Goal: Task Accomplishment & Management: Manage account settings

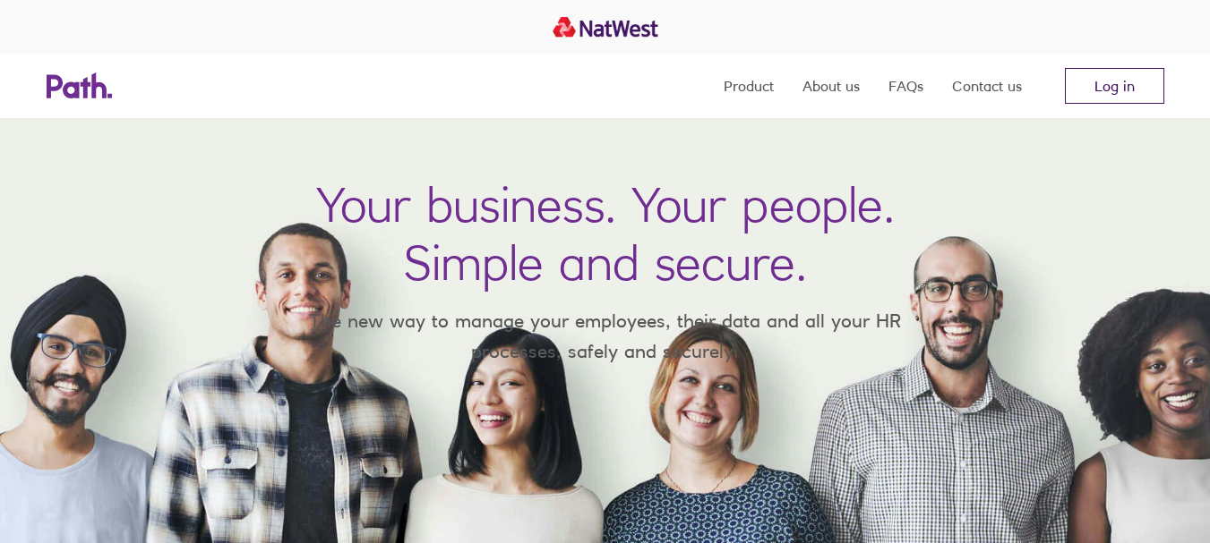
click at [1098, 82] on link "Log in" at bounding box center [1113, 86] width 99 height 36
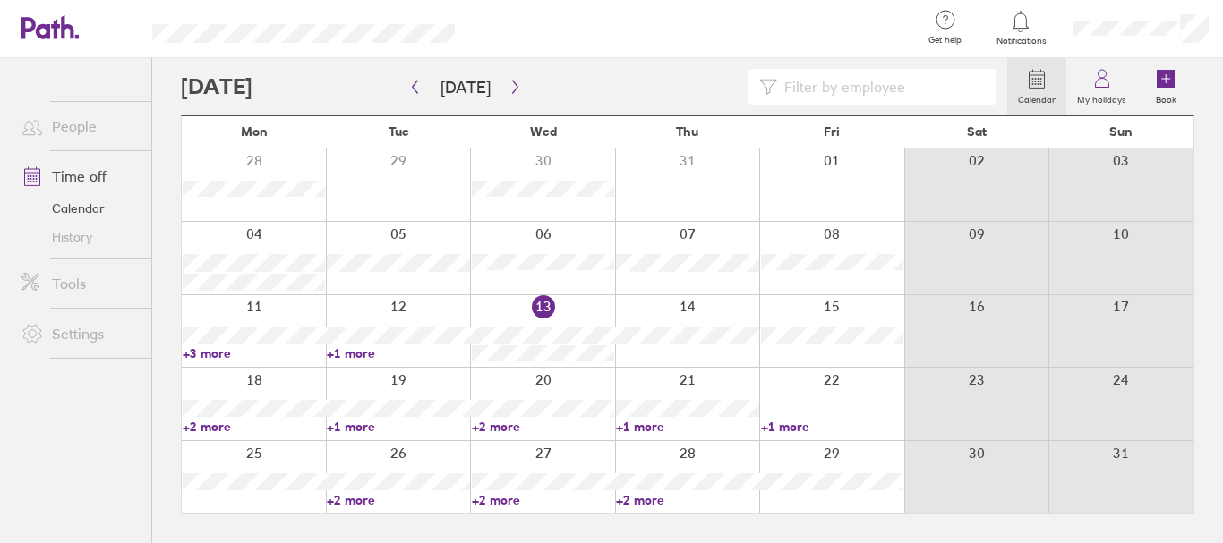
click at [378, 500] on link "+2 more" at bounding box center [398, 500] width 142 height 16
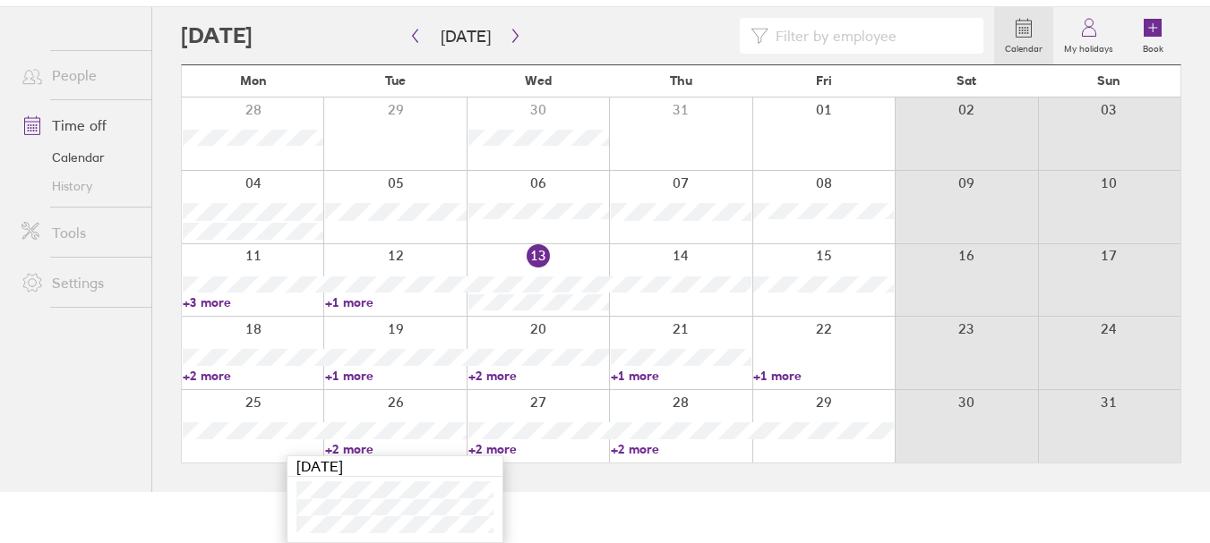
click at [523, 446] on link "+2 more" at bounding box center [538, 449] width 141 height 16
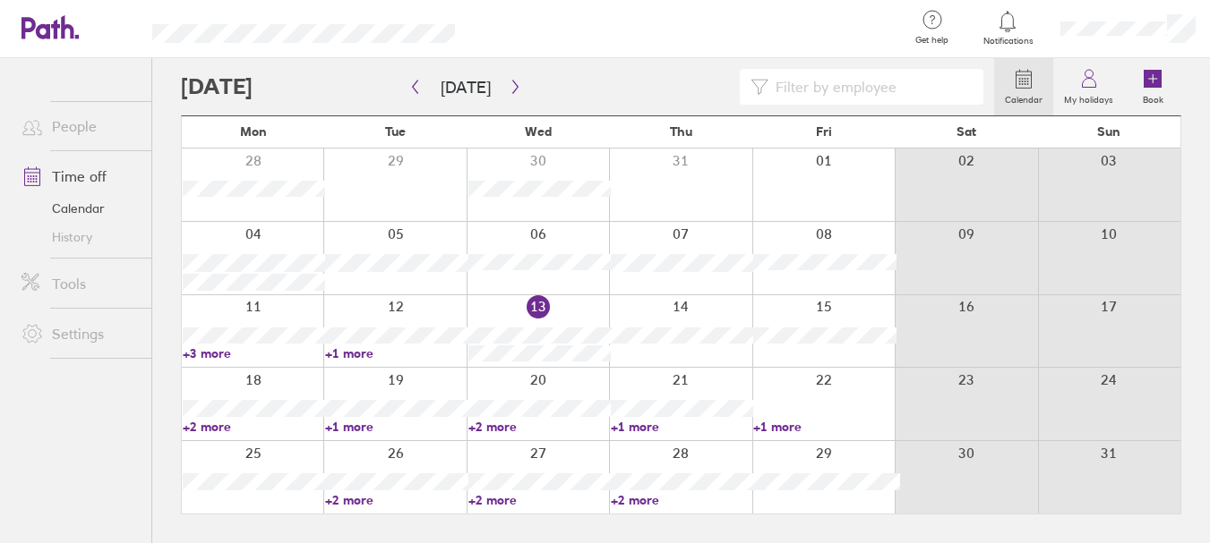
scroll to position [0, 0]
click at [507, 498] on link "+2 more" at bounding box center [543, 500] width 142 height 16
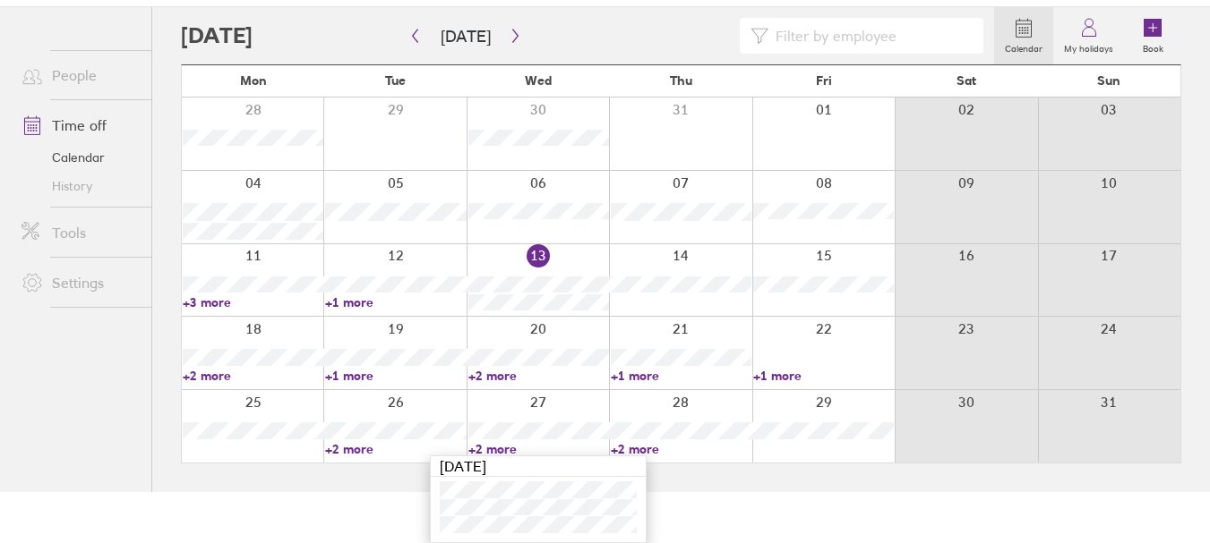
click at [650, 449] on link "+2 more" at bounding box center [681, 449] width 141 height 16
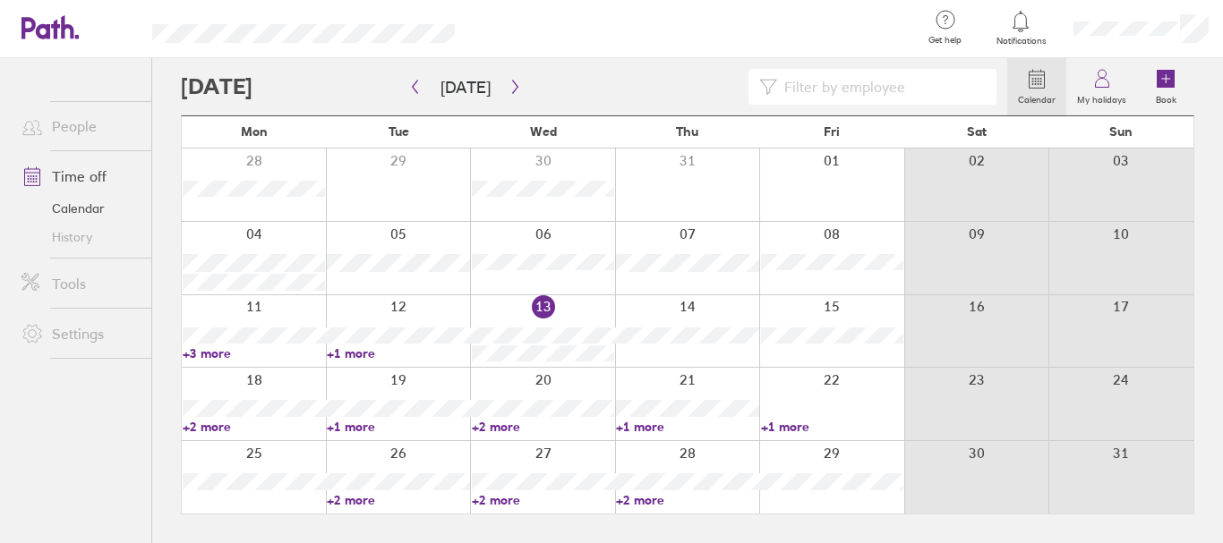
click at [647, 498] on link "+2 more" at bounding box center [687, 500] width 142 height 16
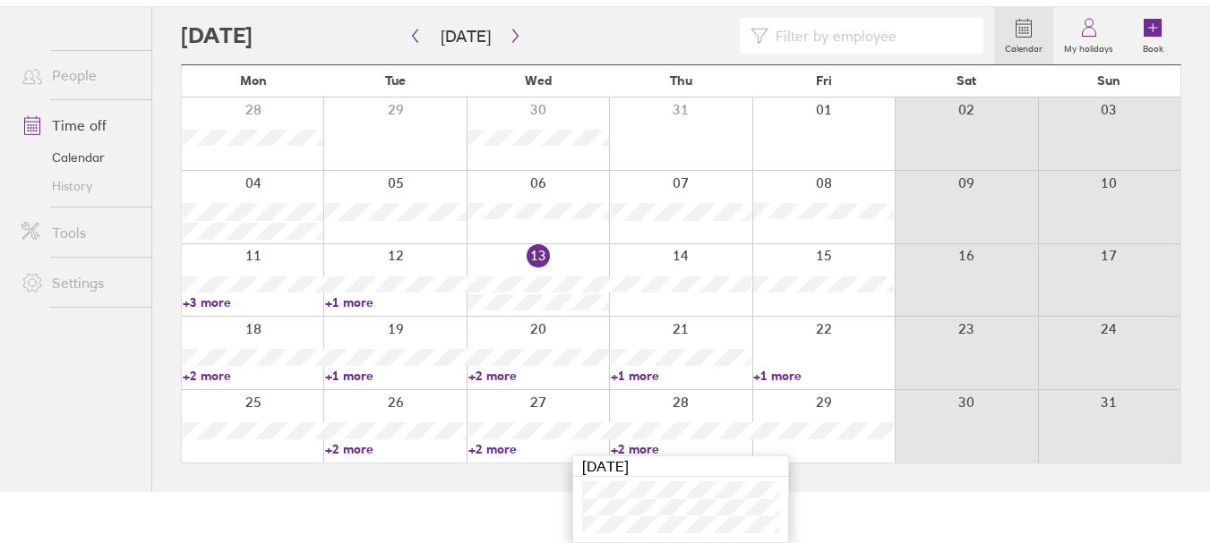
click at [494, 471] on main "Today August 2025 Mon Tue Wed Thu Fri Sat Sun 28 29 30 31 01 02 03 04 05 06 07 …" at bounding box center [681, 249] width 1000 height 485
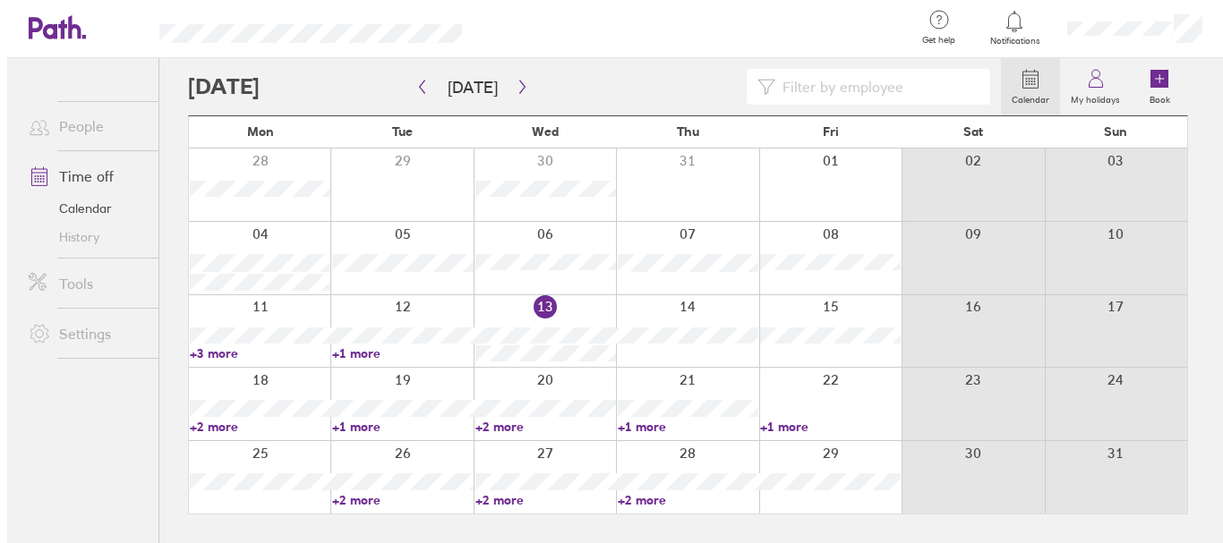
scroll to position [0, 0]
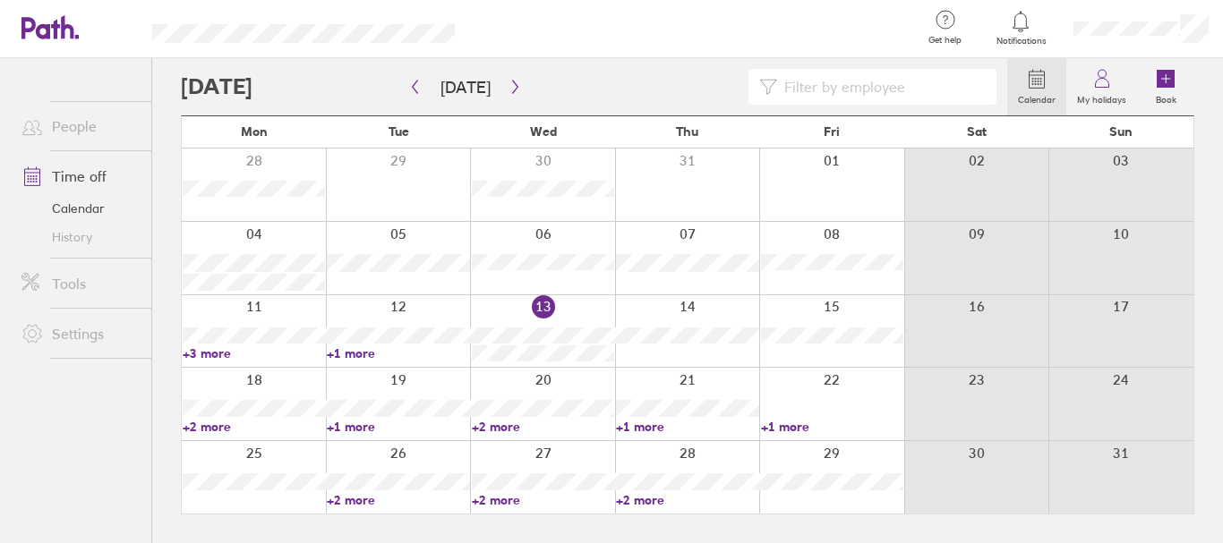
click at [213, 426] on link "+2 more" at bounding box center [254, 427] width 142 height 16
click at [384, 423] on link "+1 more" at bounding box center [398, 427] width 142 height 16
click at [348, 426] on link "+1 more" at bounding box center [398, 427] width 142 height 16
click at [509, 422] on link "+2 more" at bounding box center [543, 427] width 142 height 16
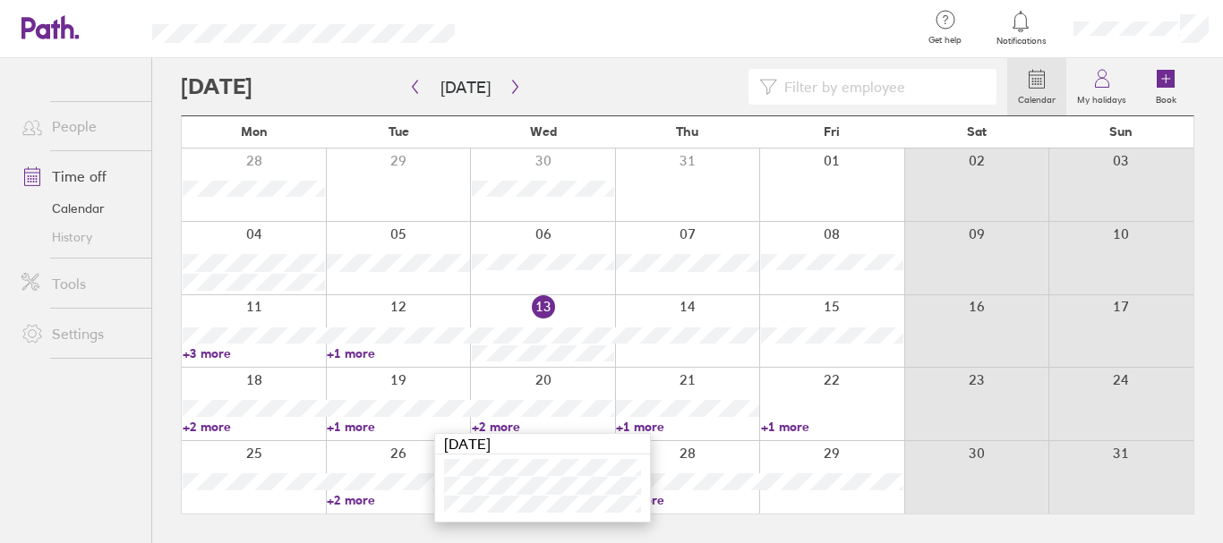
click at [655, 423] on link "+1 more" at bounding box center [687, 427] width 142 height 16
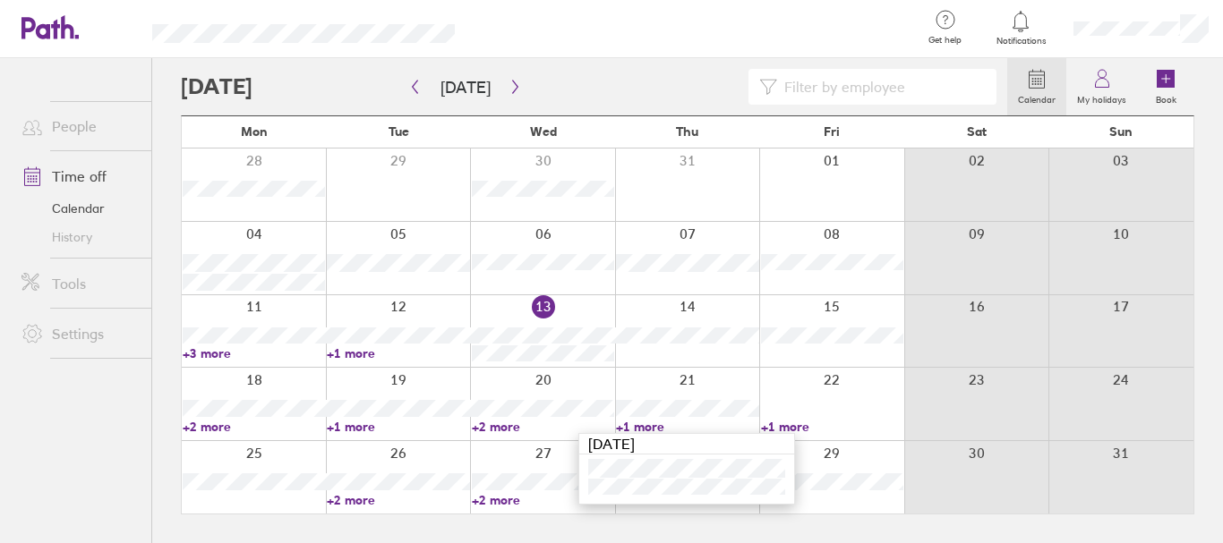
click at [655, 423] on link "+1 more" at bounding box center [687, 427] width 142 height 16
click at [510, 82] on icon "button" at bounding box center [515, 87] width 13 height 14
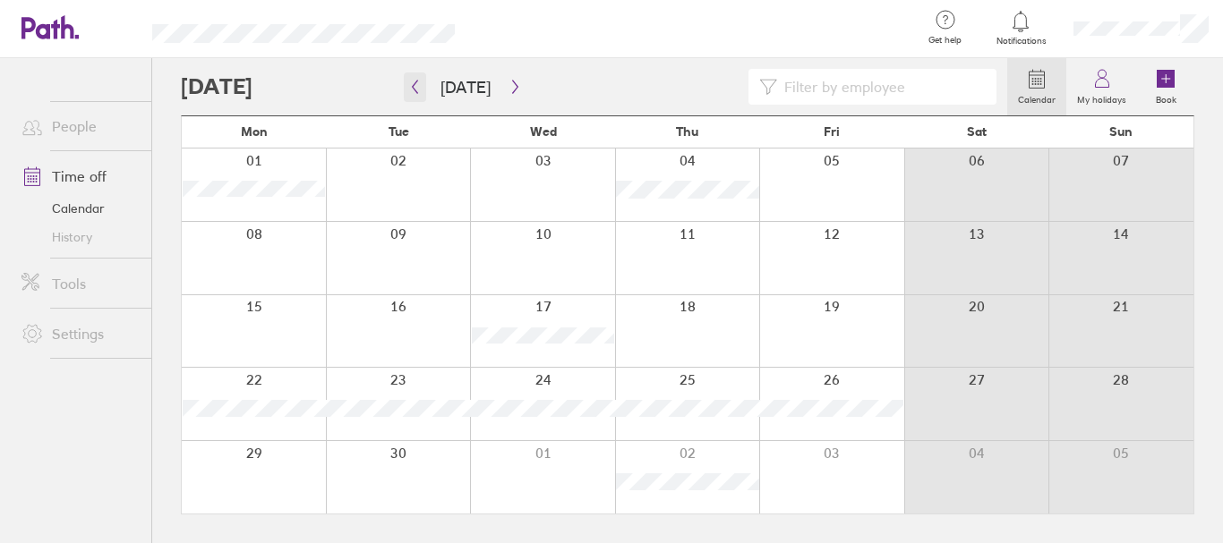
click at [414, 87] on icon "button" at bounding box center [414, 87] width 13 height 14
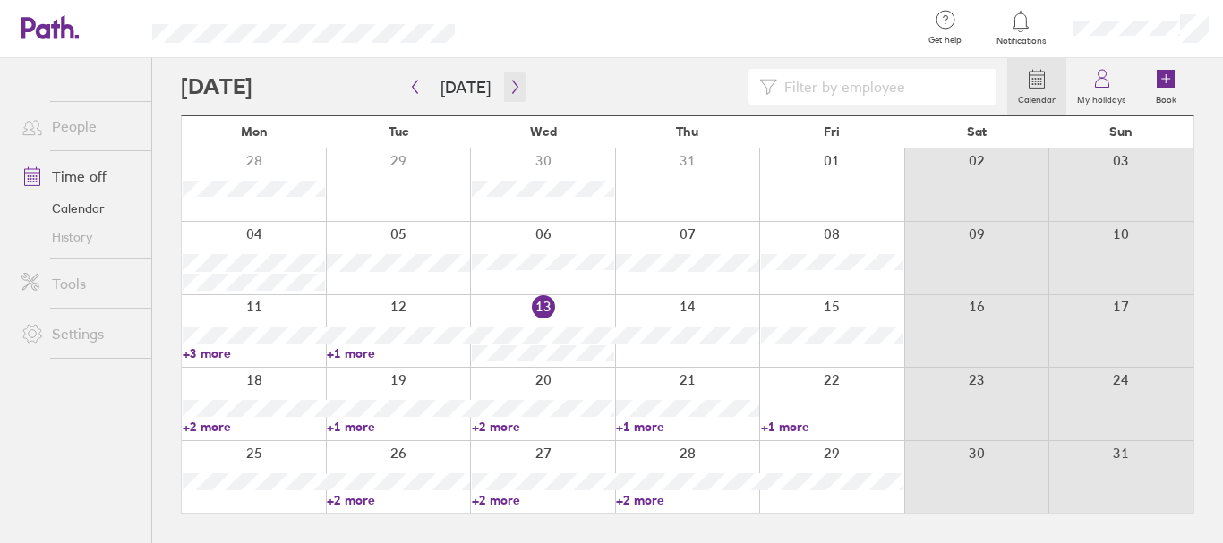
click at [509, 82] on icon "button" at bounding box center [515, 87] width 13 height 14
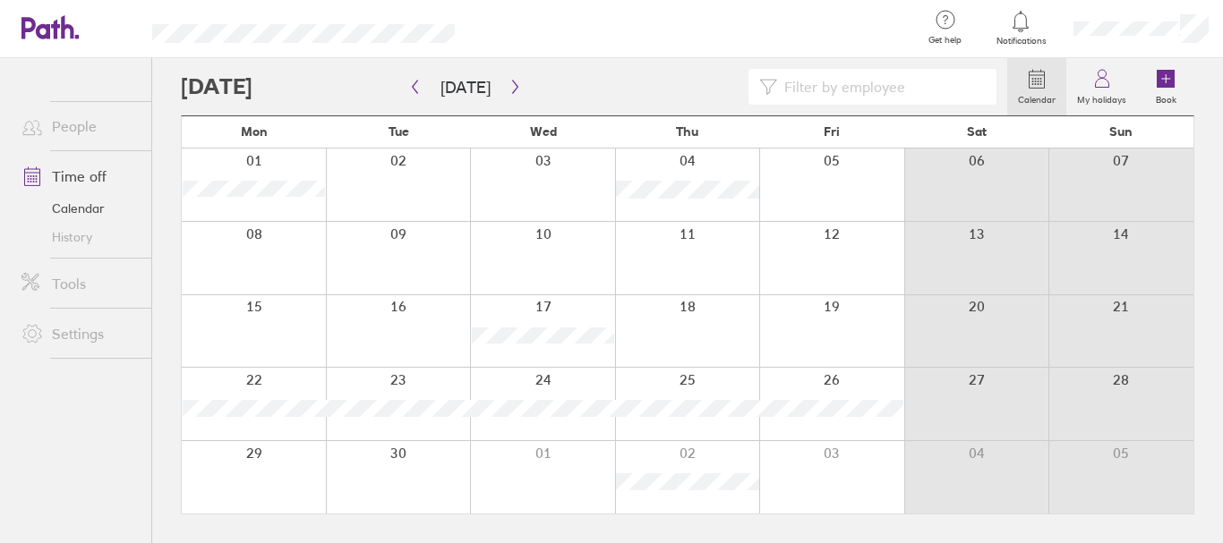
click at [684, 323] on div at bounding box center [687, 331] width 145 height 73
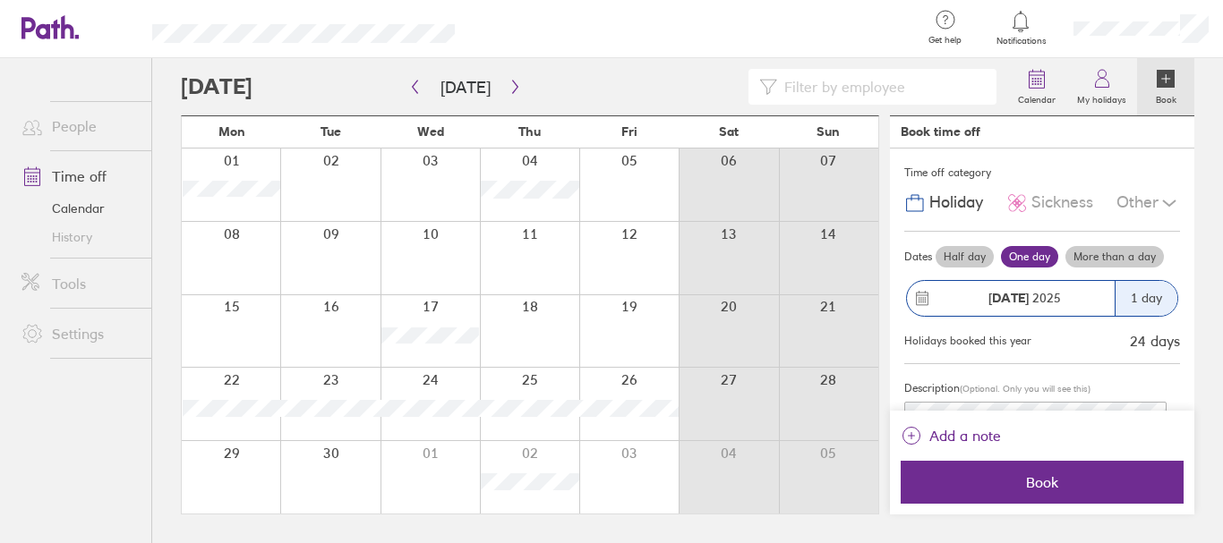
click at [1133, 199] on div "Other" at bounding box center [1148, 203] width 64 height 34
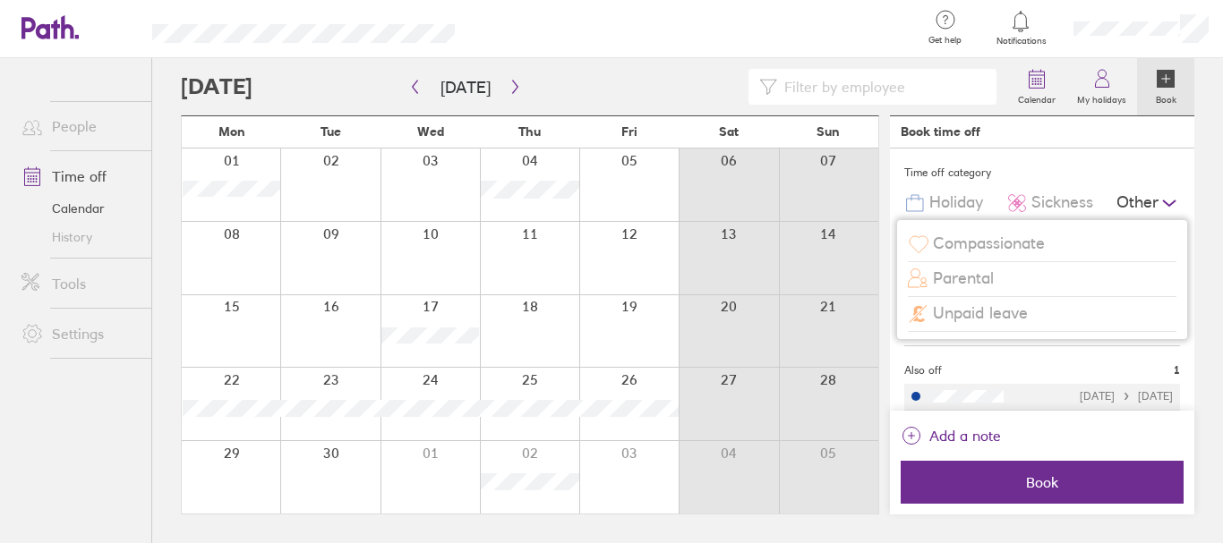
click at [1013, 314] on span "Unpaid leave" at bounding box center [980, 313] width 95 height 19
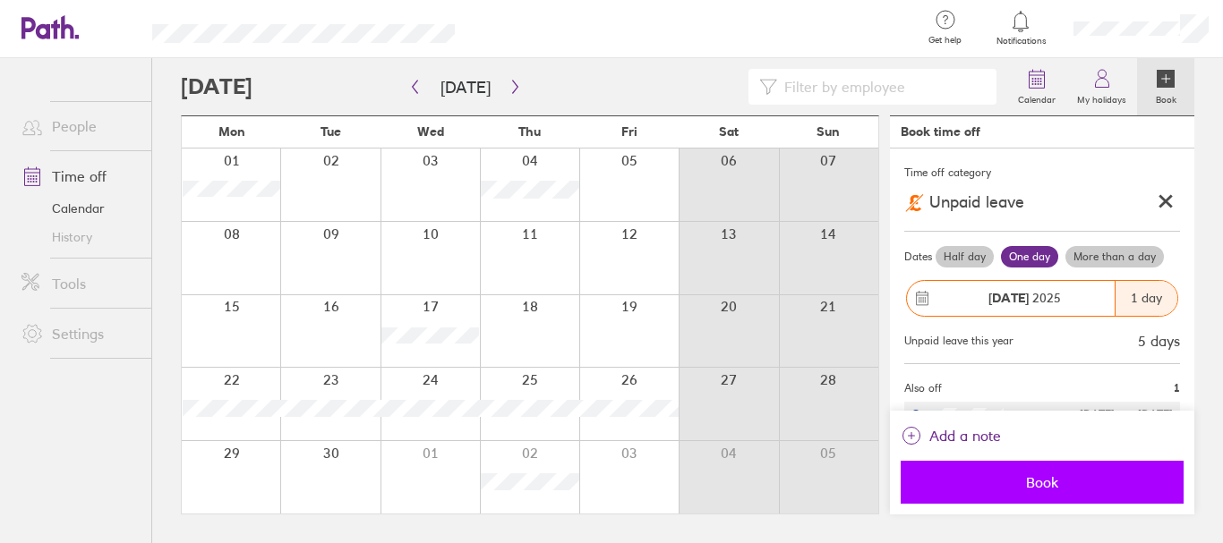
click at [1022, 481] on span "Book" at bounding box center [1042, 483] width 258 height 16
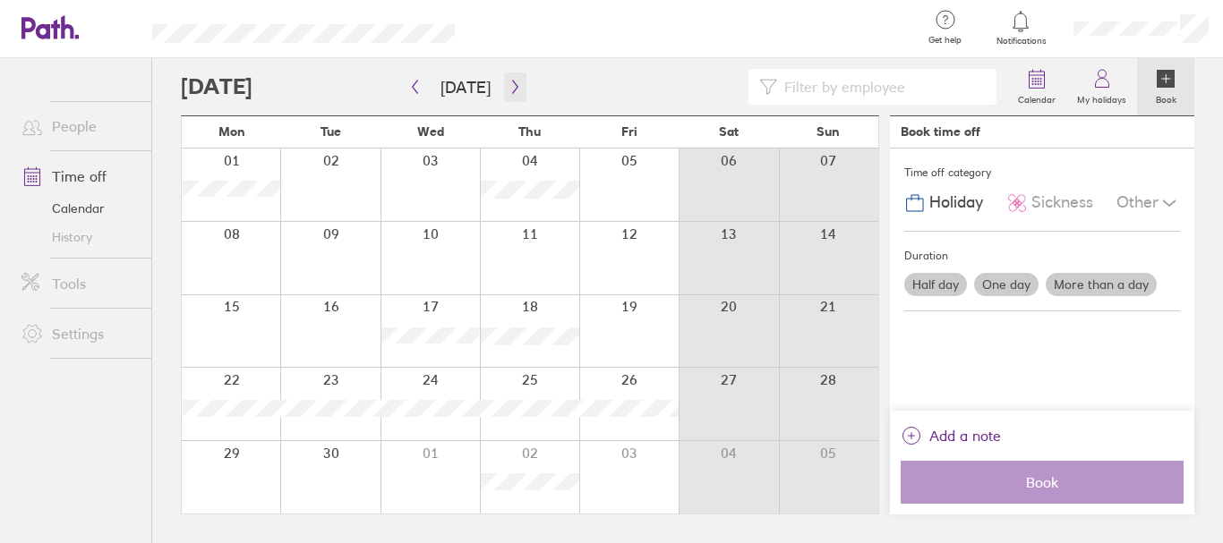
click at [508, 79] on button "button" at bounding box center [515, 88] width 22 height 30
click at [509, 88] on icon "button" at bounding box center [515, 87] width 13 height 14
click at [533, 326] on div at bounding box center [529, 331] width 99 height 73
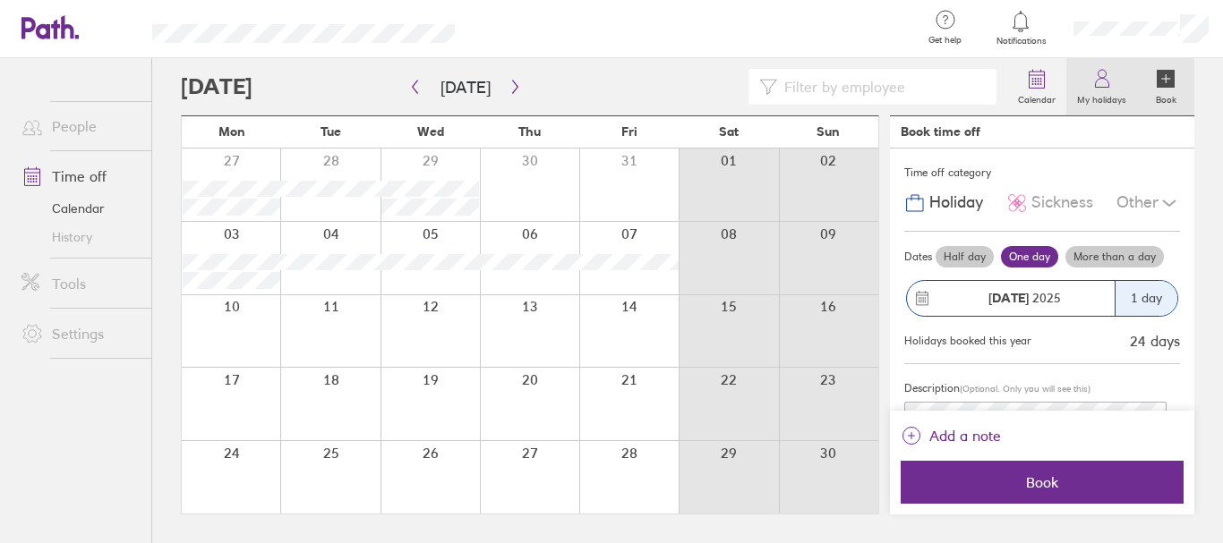
click at [1103, 75] on icon at bounding box center [1101, 78] width 21 height 21
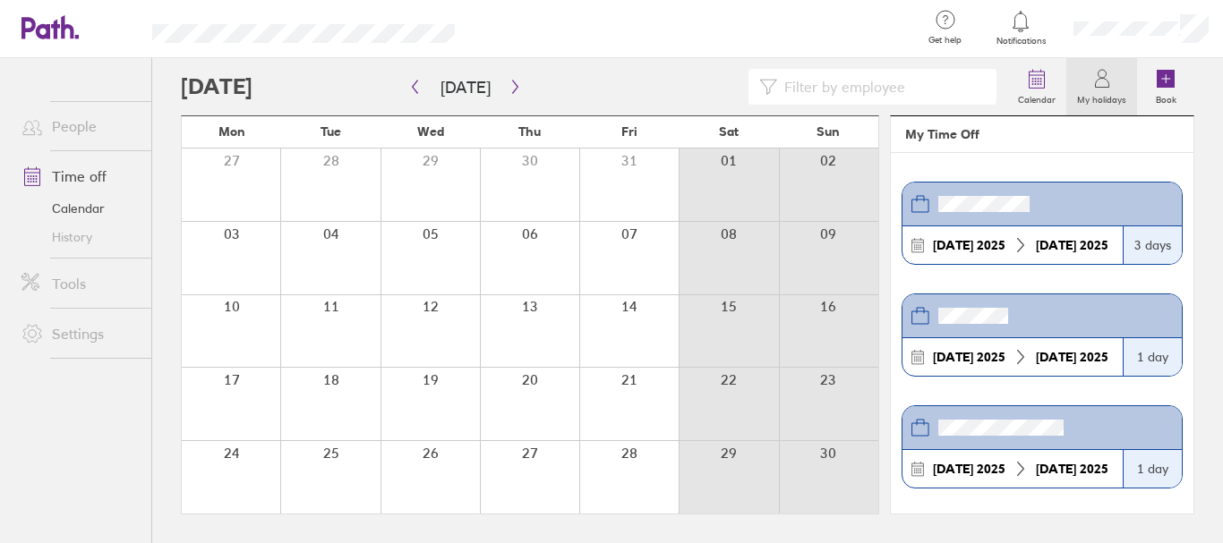
click at [1039, 207] on header at bounding box center [1041, 205] width 279 height 44
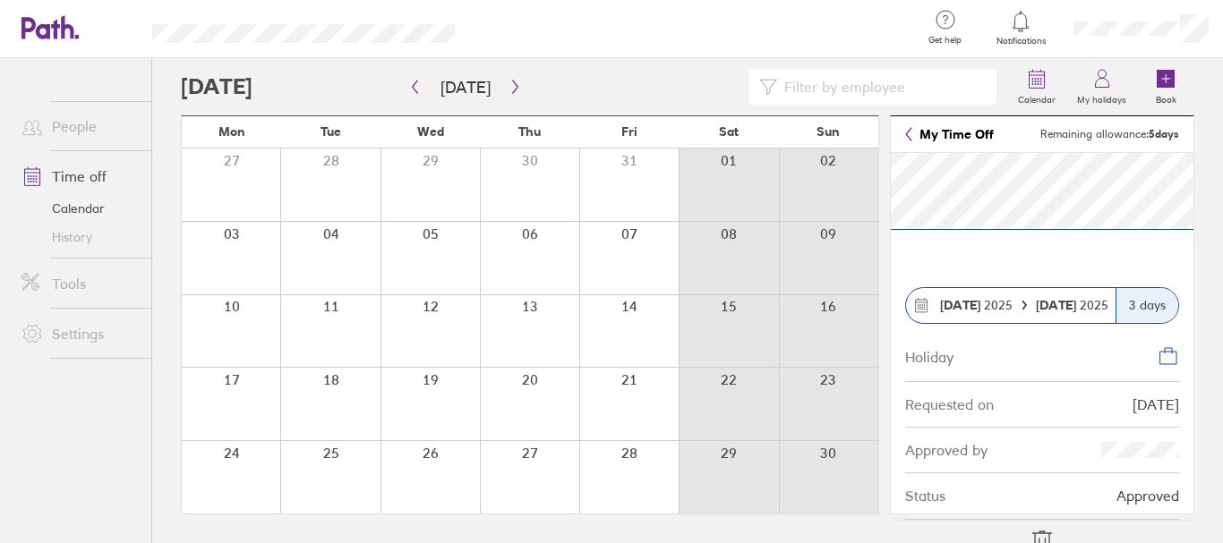
click at [551, 333] on div at bounding box center [529, 331] width 99 height 73
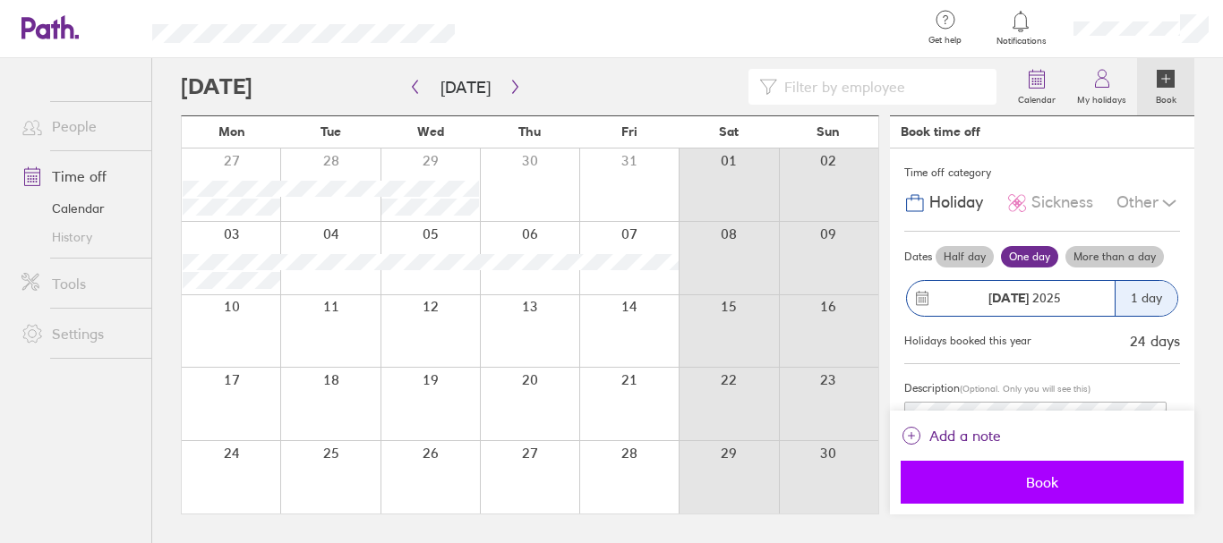
click at [974, 473] on button "Book" at bounding box center [1042, 482] width 283 height 43
